Goal: Find specific fact: Find specific fact

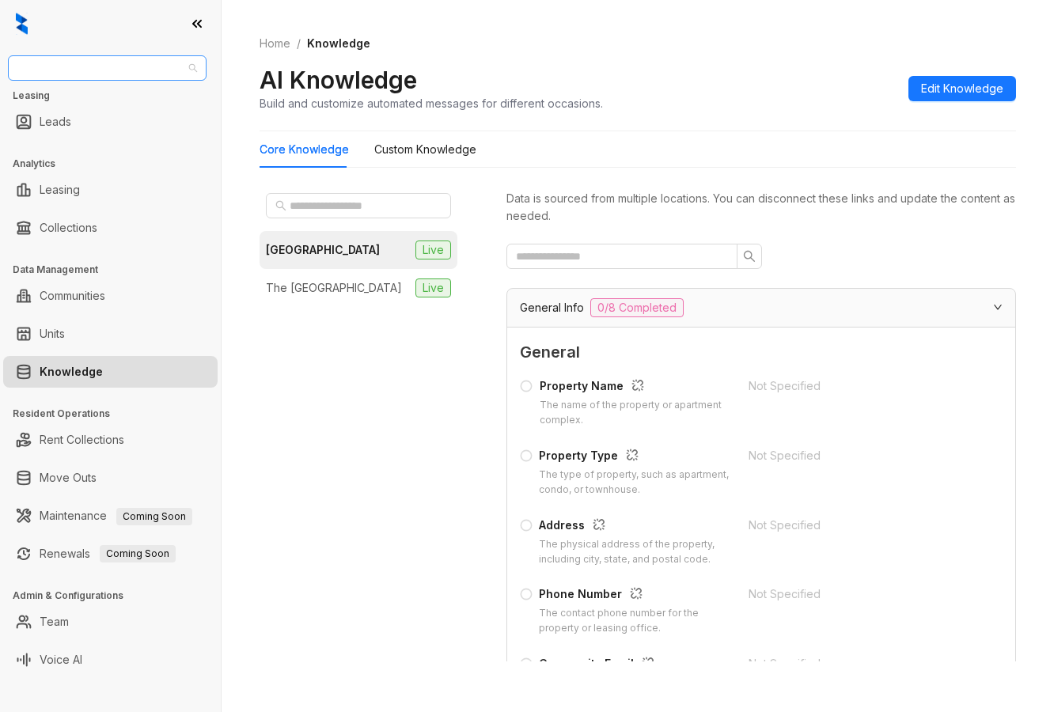
click at [102, 70] on span "Gates Hudson" at bounding box center [107, 68] width 180 height 24
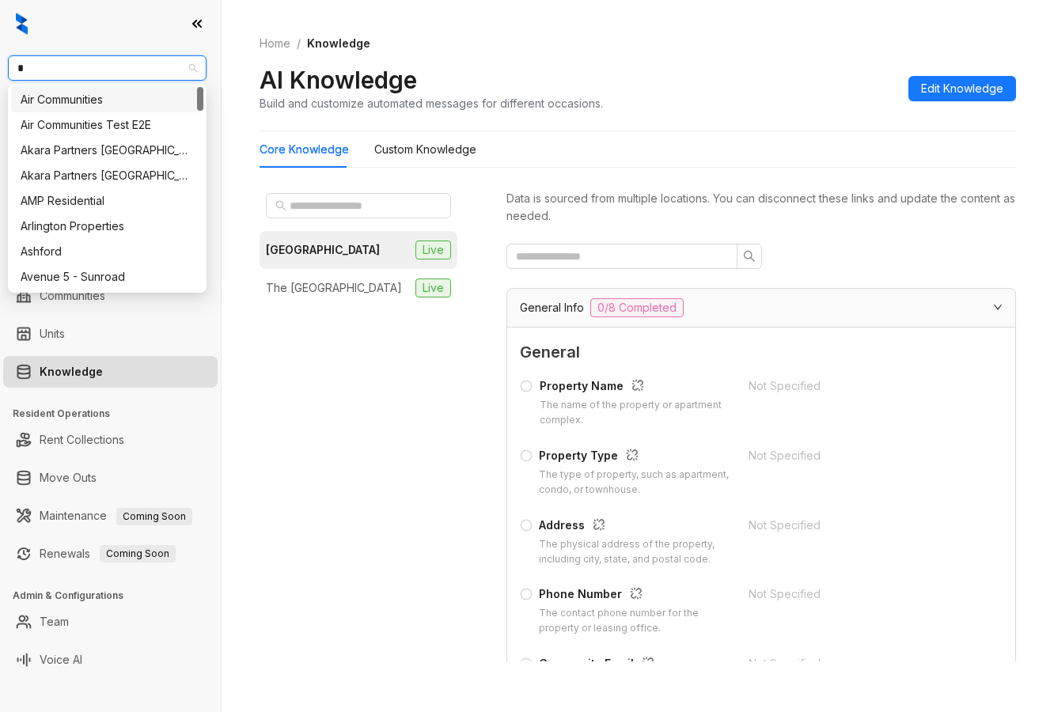
type input "**"
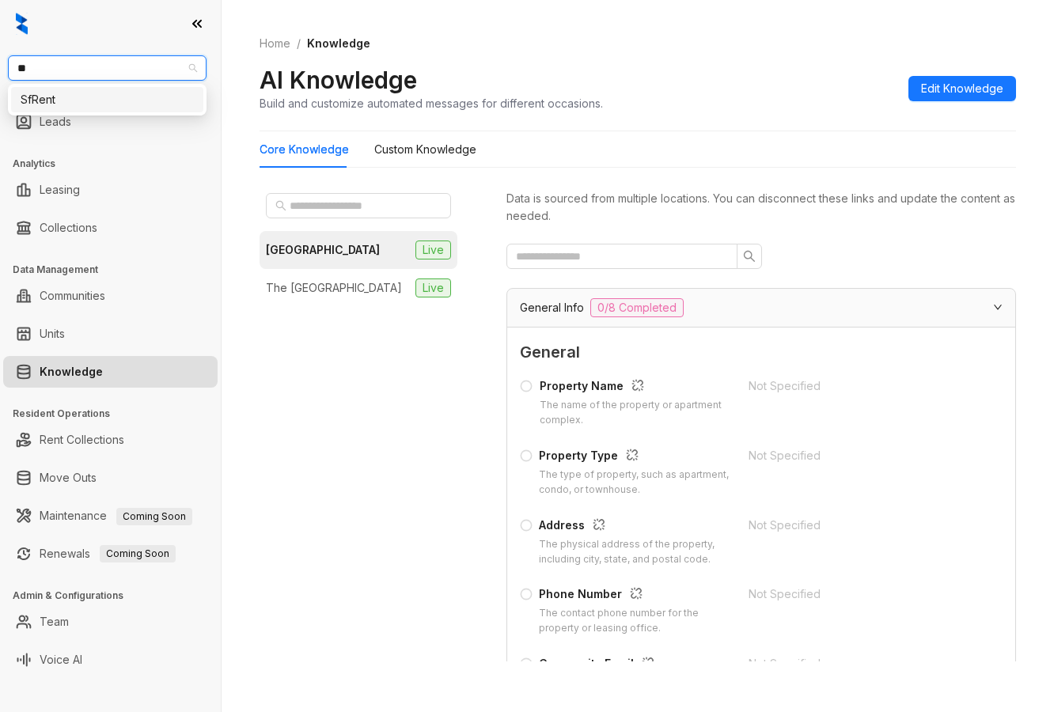
click at [97, 98] on div "SfRent" at bounding box center [107, 99] width 173 height 17
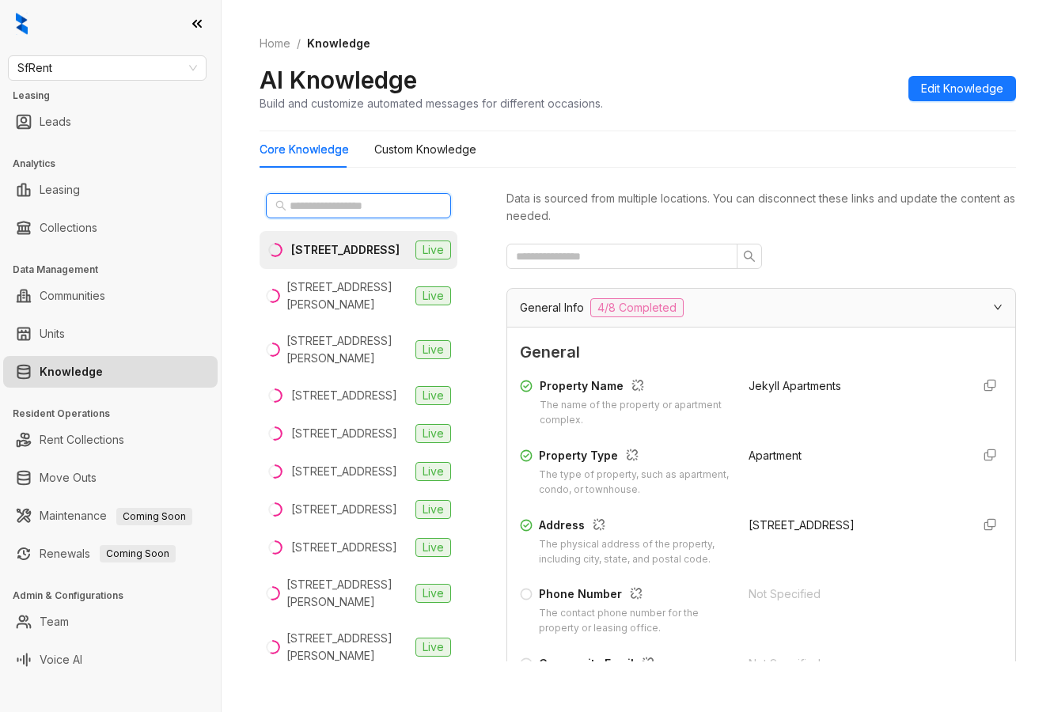
click at [308, 200] on input "text" at bounding box center [359, 205] width 139 height 17
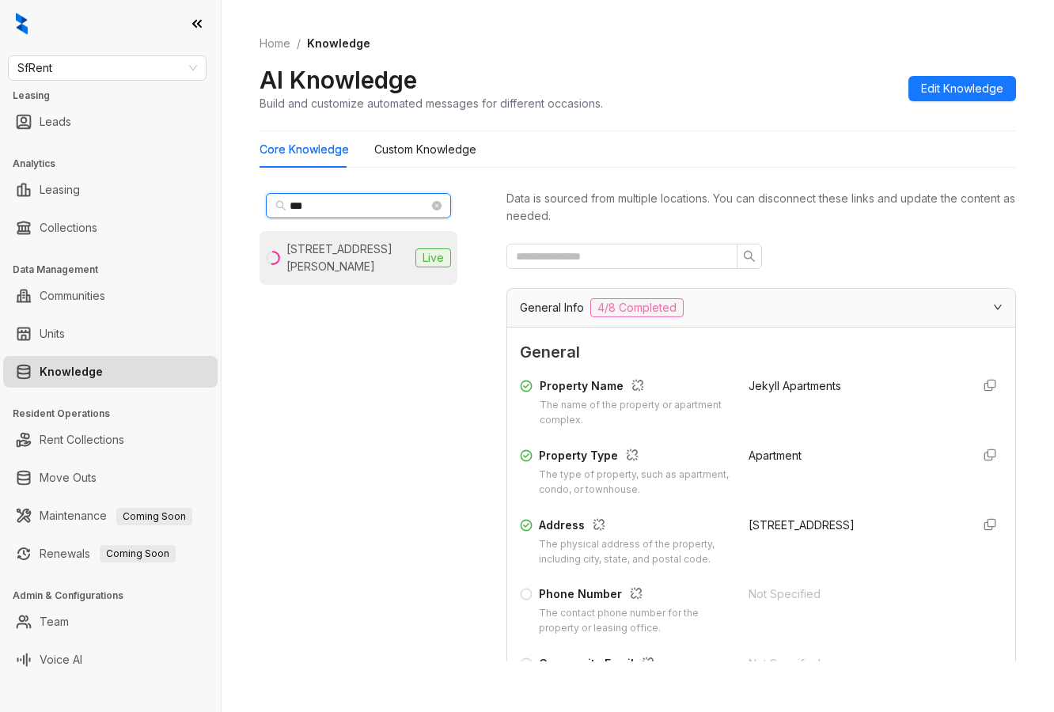
type input "***"
click at [348, 264] on div "[STREET_ADDRESS][PERSON_NAME]" at bounding box center [347, 258] width 123 height 35
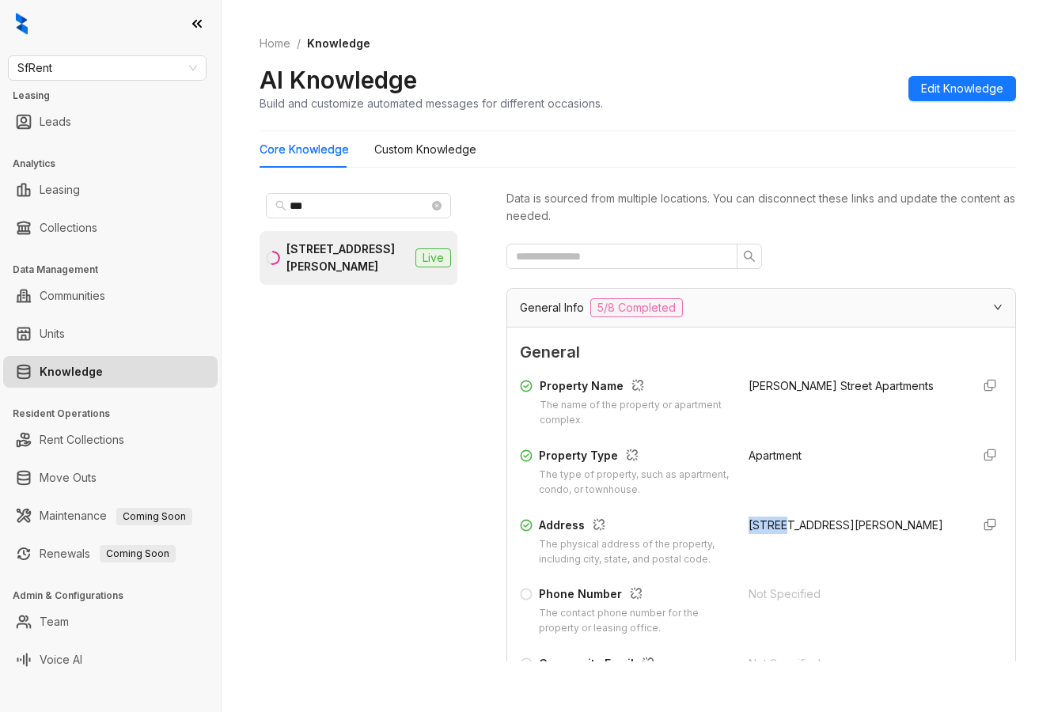
drag, startPoint x: 768, startPoint y: 535, endPoint x: 730, endPoint y: 533, distance: 38.0
click at [730, 533] on div "Address The physical address of the property, including city, state, and postal…" at bounding box center [761, 542] width 483 height 51
drag, startPoint x: 772, startPoint y: 543, endPoint x: 730, endPoint y: 529, distance: 45.0
click at [730, 529] on div "Address The physical address of the property, including city, state, and postal…" at bounding box center [761, 542] width 483 height 51
copy div "[STREET_ADDRESS][PERSON_NAME]"
